Goal: Check status

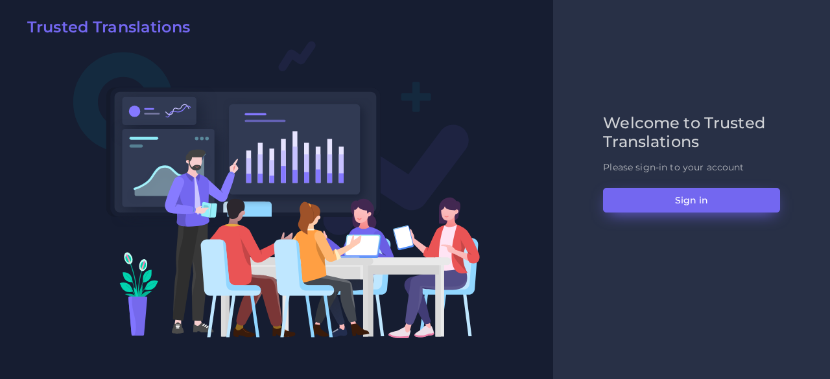
drag, startPoint x: 639, startPoint y: 216, endPoint x: 639, endPoint y: 204, distance: 11.7
click at [639, 216] on div "Welcome to Trusted Translations Please sign-in to your account Sign in" at bounding box center [691, 189] width 204 height 151
click at [639, 203] on button "Sign in" at bounding box center [691, 200] width 177 height 25
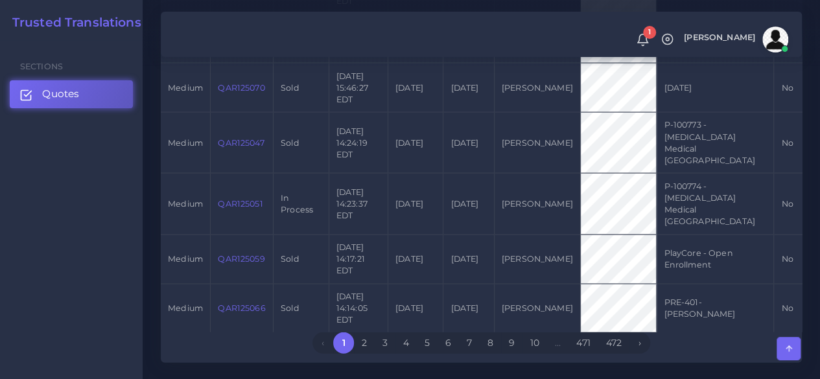
scroll to position [1751, 0]
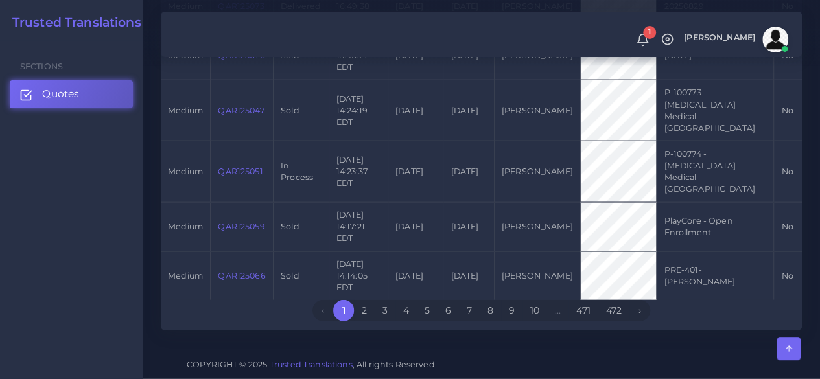
click at [244, 176] on link "QAR125051" at bounding box center [240, 172] width 45 height 10
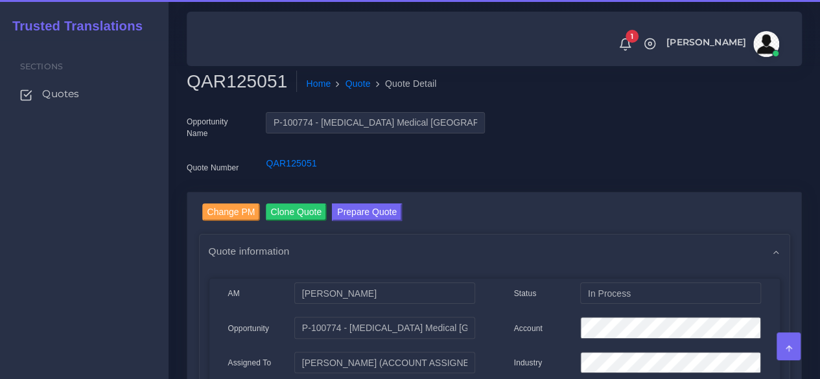
click at [255, 80] on h2 "QAR125051" at bounding box center [242, 82] width 110 height 22
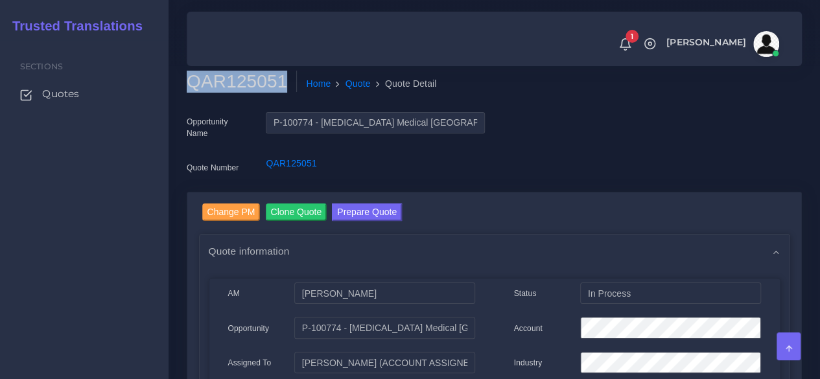
copy h2 "QAR125051"
